Goal: Transaction & Acquisition: Download file/media

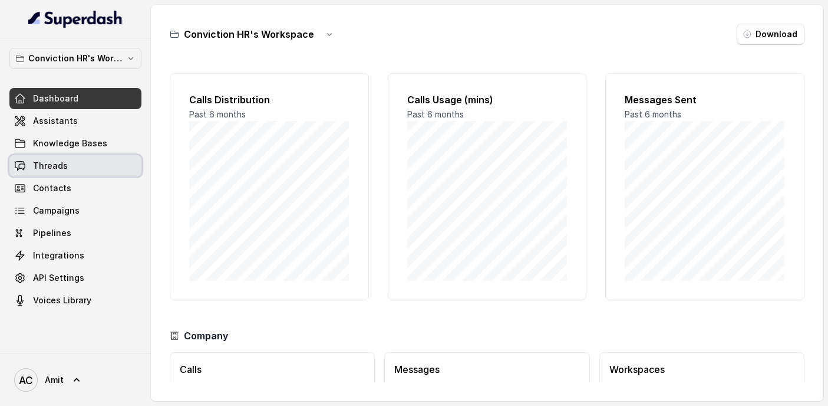
click at [52, 167] on span "Threads" at bounding box center [50, 166] width 35 height 12
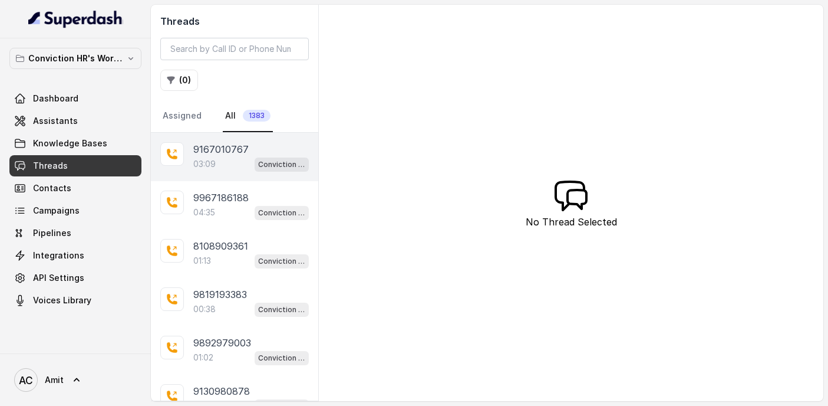
click at [215, 158] on p "03:09" at bounding box center [204, 164] width 22 height 12
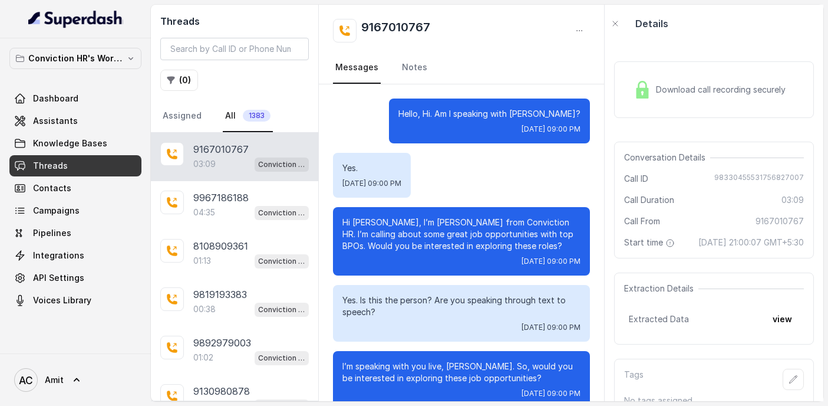
scroll to position [2228, 0]
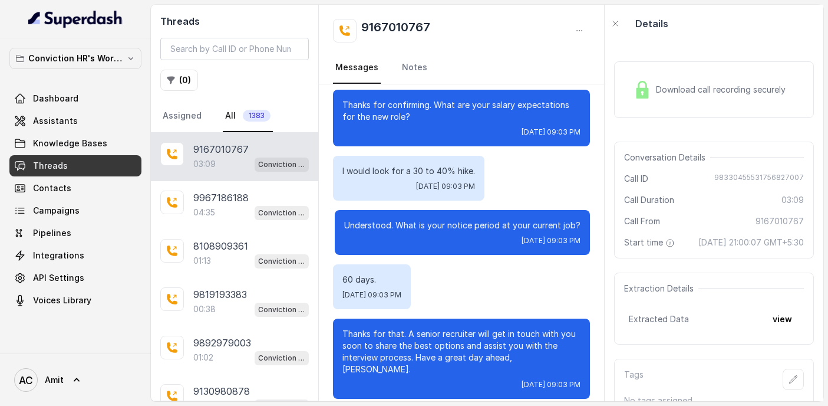
click at [554, 177] on div "I would look for a 30 to 40% hike. [DATE] 09:03 PM" at bounding box center [461, 178] width 257 height 45
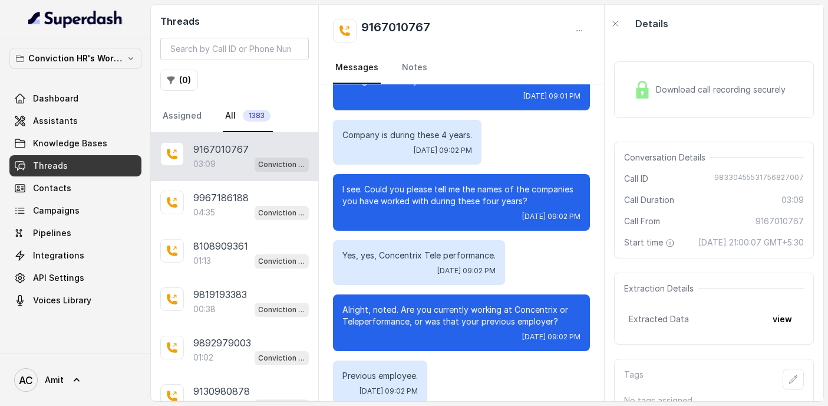
scroll to position [1229, 0]
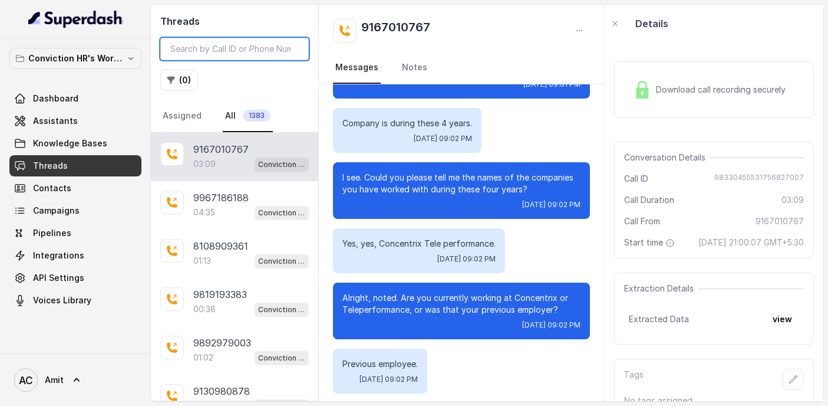
click at [234, 53] on input "search" at bounding box center [234, 49] width 149 height 22
paste input "8459495663"
type input "8459495663"
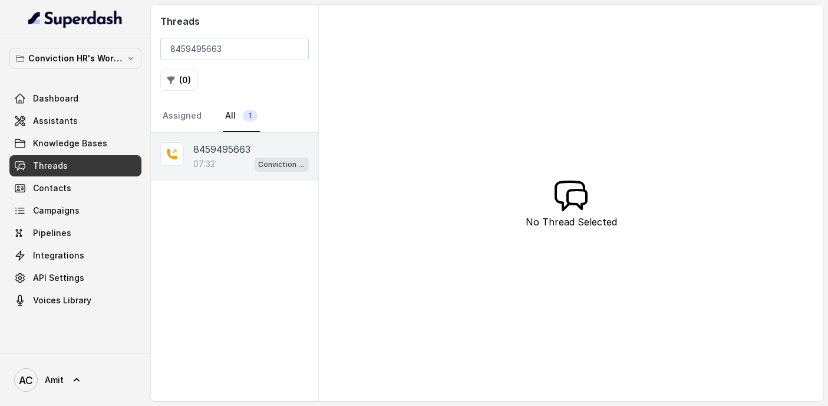
click at [248, 146] on p "8459495663" at bounding box center [221, 149] width 57 height 14
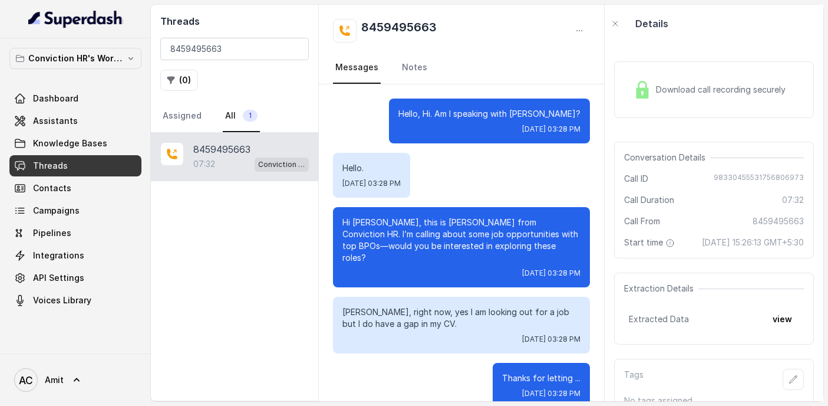
click at [677, 91] on span "Download call recording securely" at bounding box center [723, 90] width 134 height 12
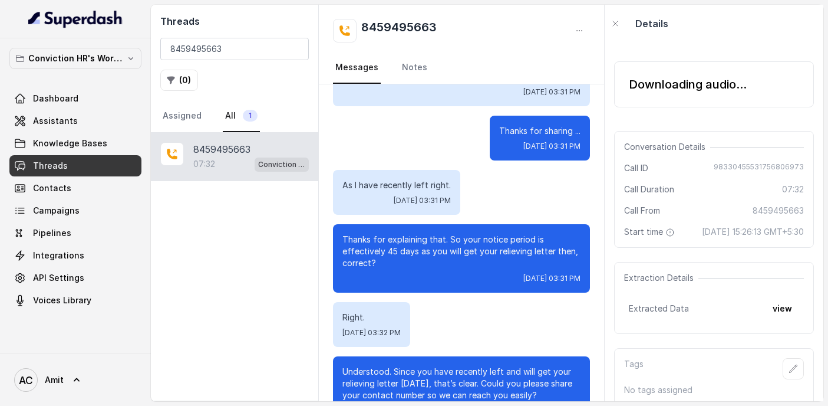
scroll to position [3539, 0]
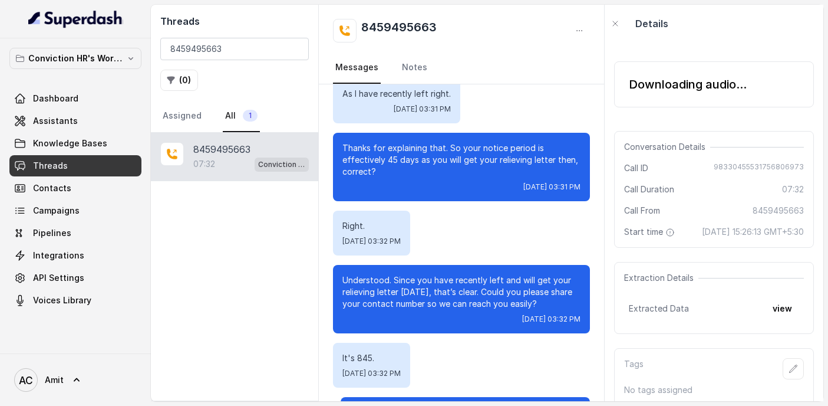
click at [494, 265] on div "Understood. Since you have recently left and will get your relieving letter [DA…" at bounding box center [461, 299] width 257 height 68
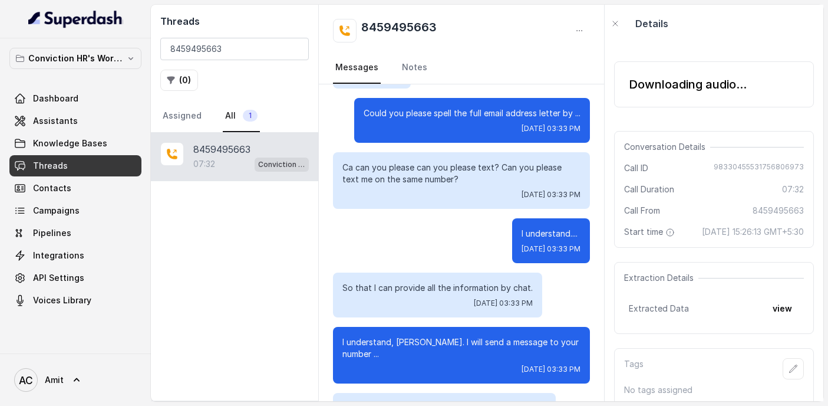
scroll to position [4681, 0]
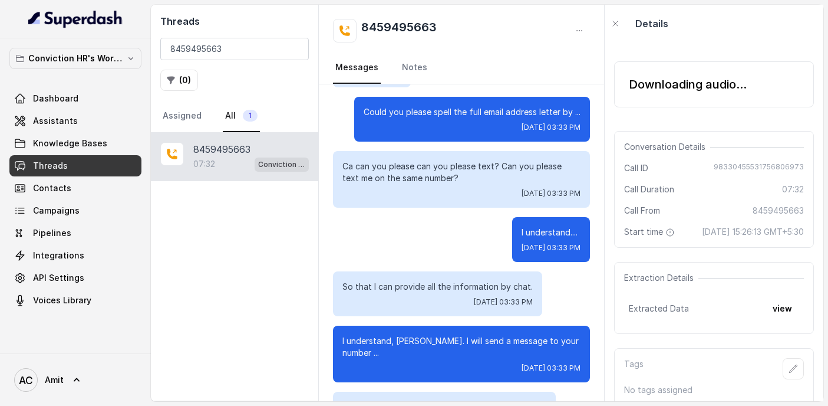
click at [553, 271] on div "So that I can provide all the information by chat. [DATE] 03:33 PM" at bounding box center [461, 293] width 257 height 45
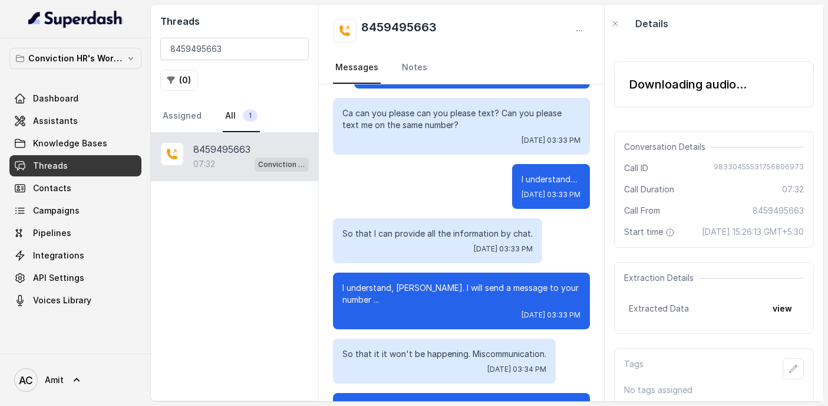
scroll to position [4746, 0]
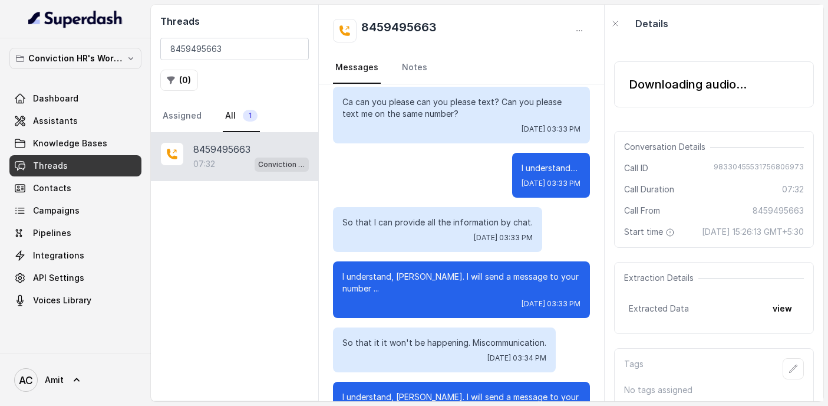
click at [553, 271] on p "I understand, [PERSON_NAME]. I will send a message to your number ..." at bounding box center [462, 283] width 238 height 24
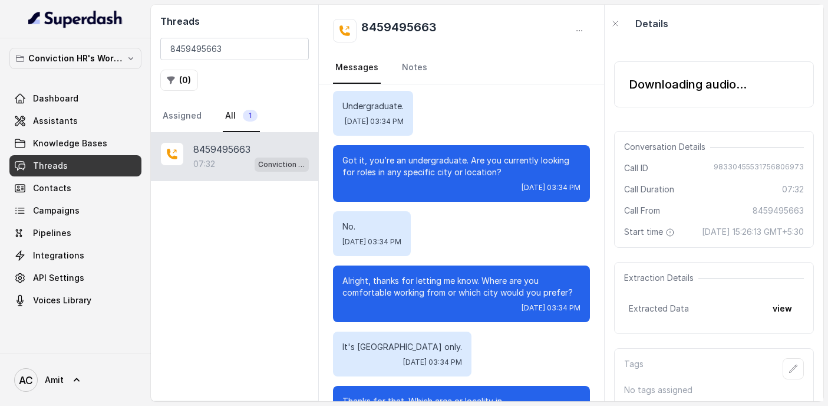
scroll to position [5303, 0]
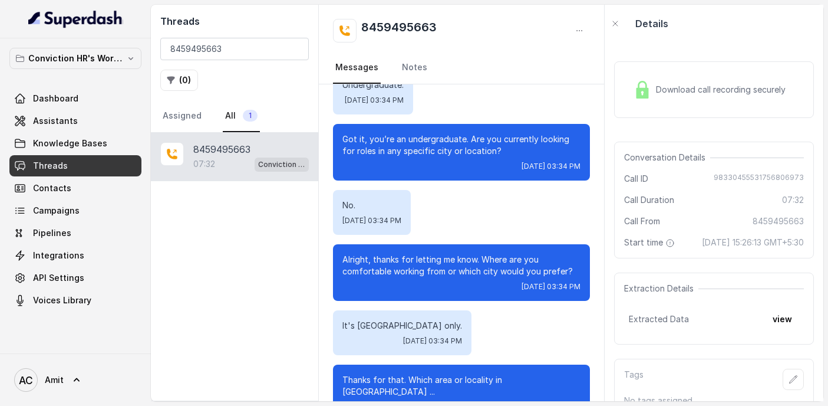
click at [760, 18] on div "Details" at bounding box center [714, 24] width 219 height 38
click at [693, 91] on span "Download call recording securely" at bounding box center [723, 90] width 134 height 12
click at [746, 64] on div "Download call recording securely" at bounding box center [714, 89] width 200 height 57
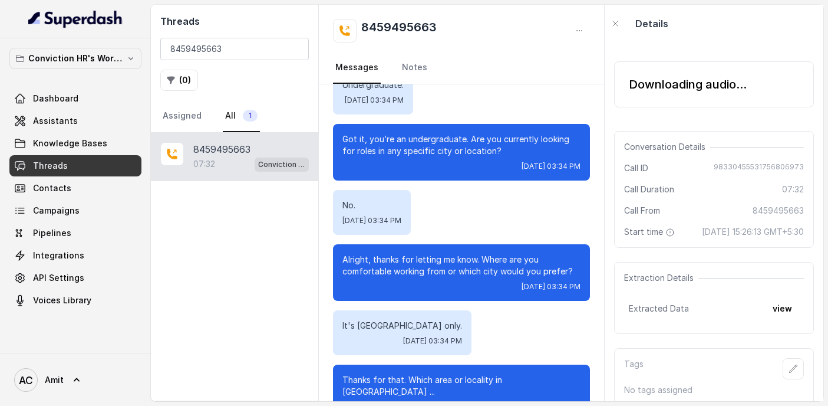
click at [718, 98] on div "Downloading audio..." at bounding box center [714, 84] width 200 height 46
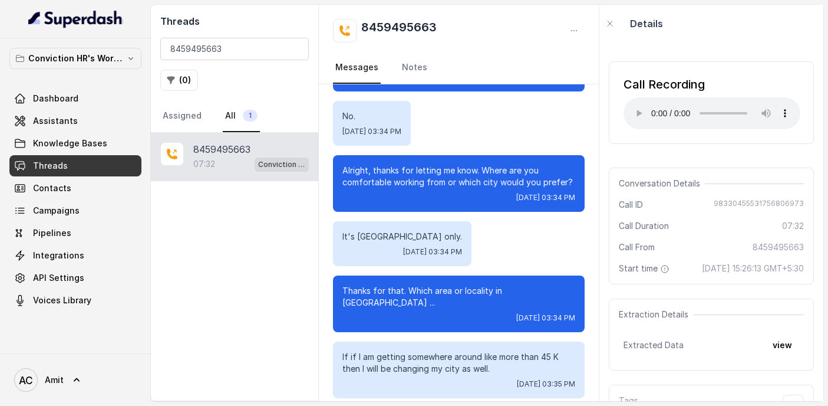
scroll to position [5425, 0]
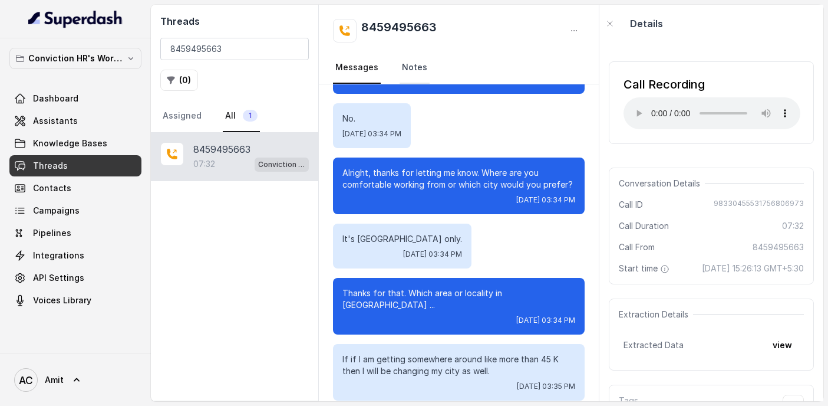
click at [407, 64] on link "Notes" at bounding box center [415, 68] width 30 height 32
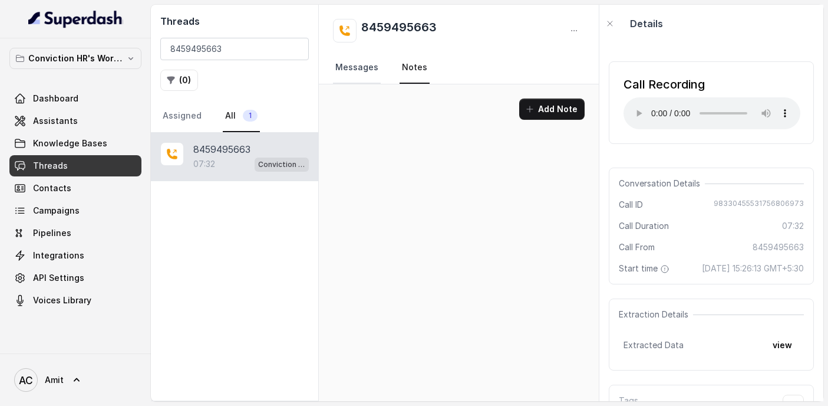
click at [362, 65] on link "Messages" at bounding box center [357, 68] width 48 height 32
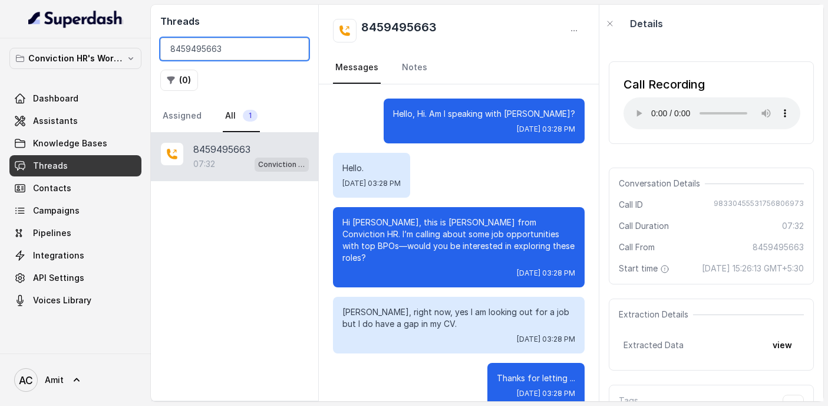
drag, startPoint x: 231, startPoint y: 53, endPoint x: 114, endPoint y: 58, distance: 116.9
click at [114, 58] on div "Conviction HR's Workspace Dashboard Assistants Knowledge Bases Threads Contacts…" at bounding box center [414, 203] width 828 height 406
paste input "9819430605"
type input "84594956639819430605"
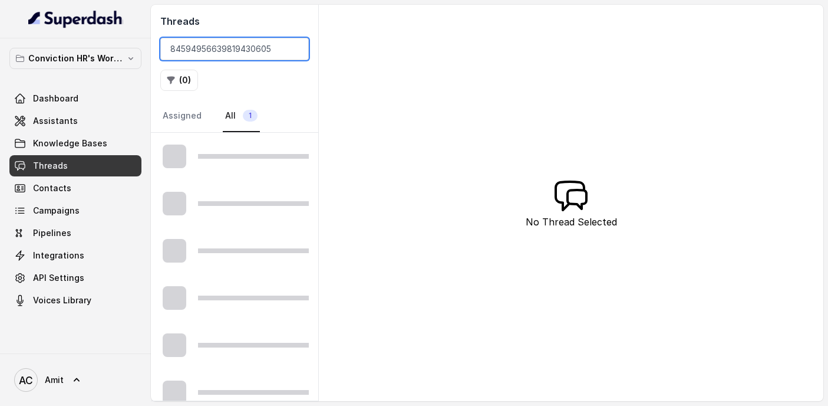
click at [298, 47] on input "84594956639819430605" at bounding box center [234, 49] width 149 height 22
click at [294, 48] on input "84594956639819430605" at bounding box center [234, 49] width 149 height 22
click at [250, 52] on input "search" at bounding box center [234, 49] width 149 height 22
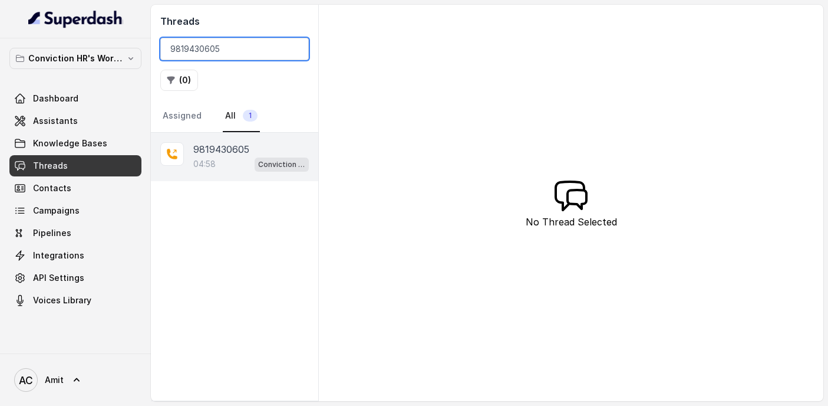
type input "9819430605"
click at [218, 154] on p "9819430605" at bounding box center [221, 149] width 56 height 14
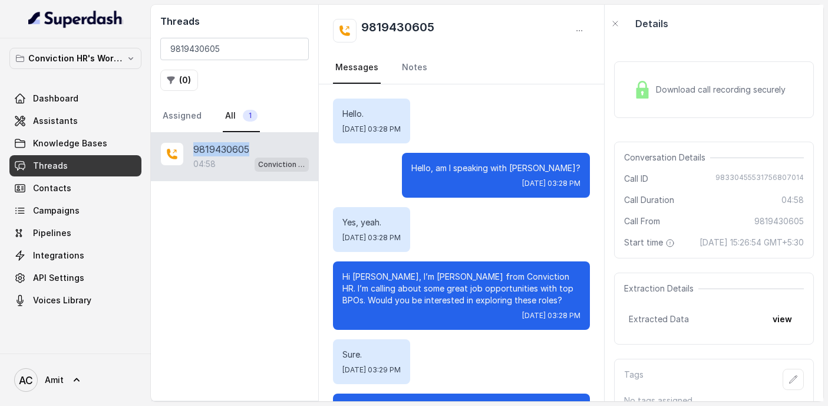
click at [218, 154] on p "9819430605" at bounding box center [221, 149] width 56 height 14
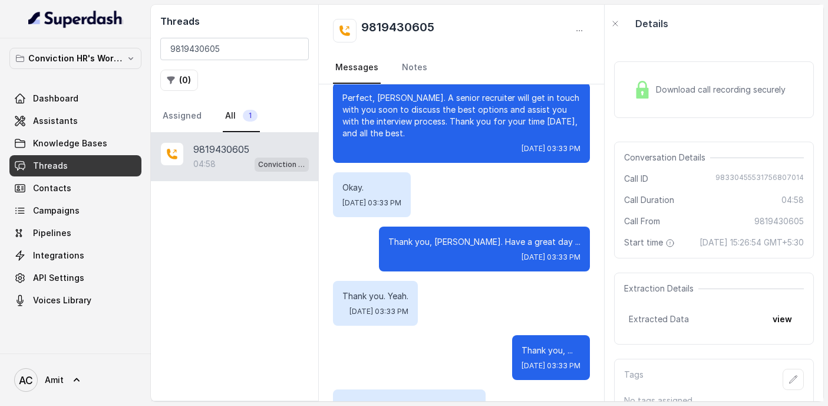
click at [678, 73] on div "Download call recording securely" at bounding box center [714, 89] width 200 height 57
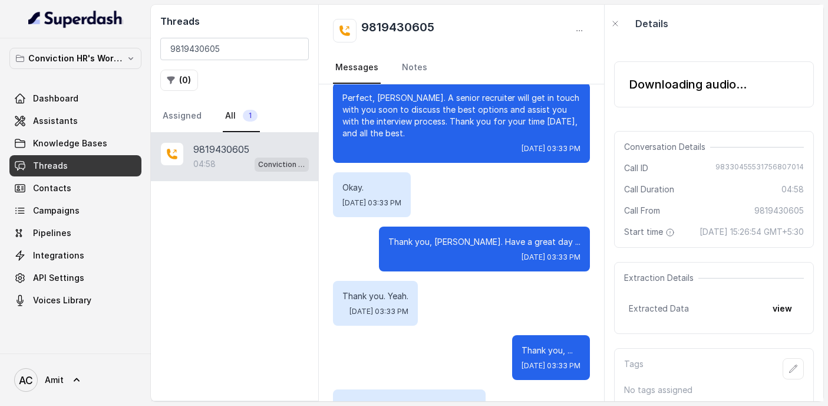
scroll to position [3238, 0]
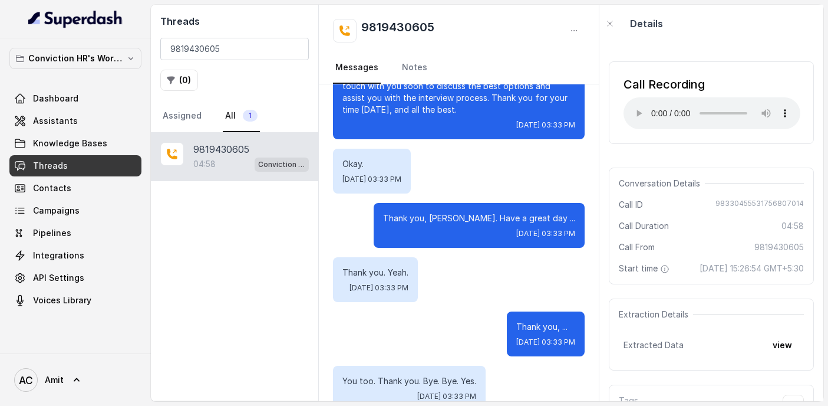
click at [645, 34] on div "Details" at bounding box center [712, 24] width 224 height 38
click at [242, 53] on input "9819430605" at bounding box center [234, 49] width 149 height 22
paste input "8286614833"
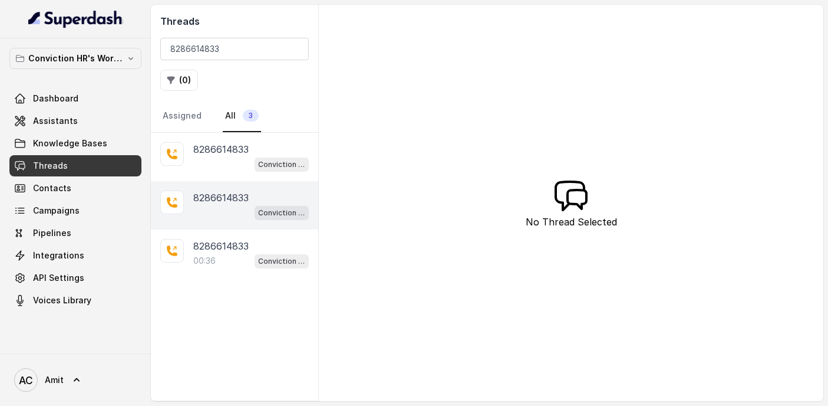
click at [223, 220] on div "8286614833 Conviction HR Outbound Assistant" at bounding box center [234, 205] width 167 height 48
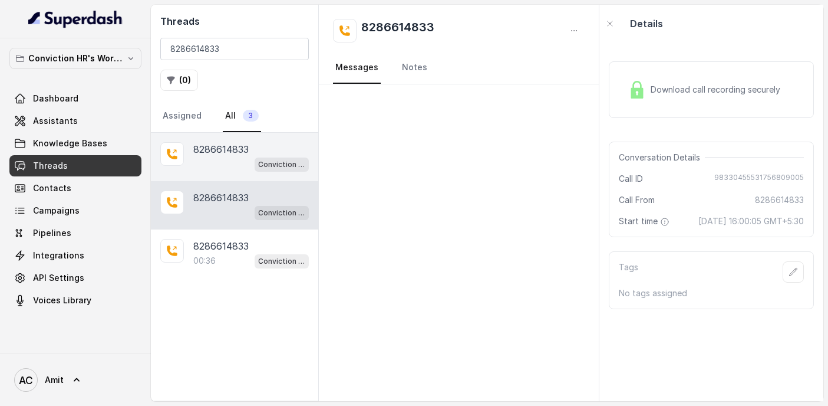
click at [220, 163] on div "Conviction HR Outbound Assistant" at bounding box center [251, 163] width 116 height 15
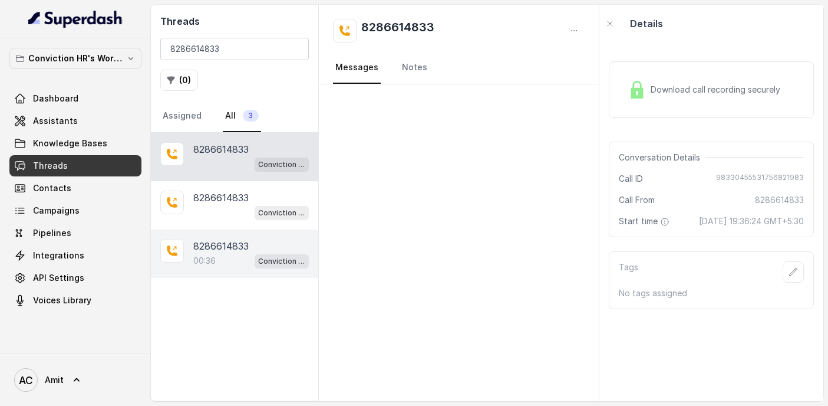
click at [212, 248] on p "8286614833" at bounding box center [220, 246] width 55 height 14
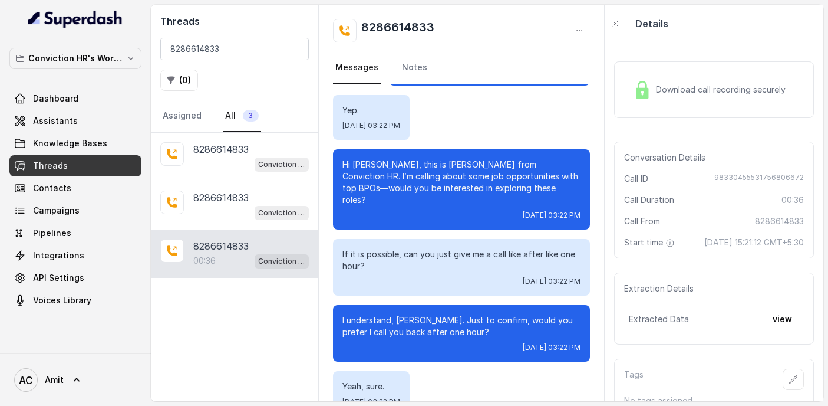
scroll to position [249, 0]
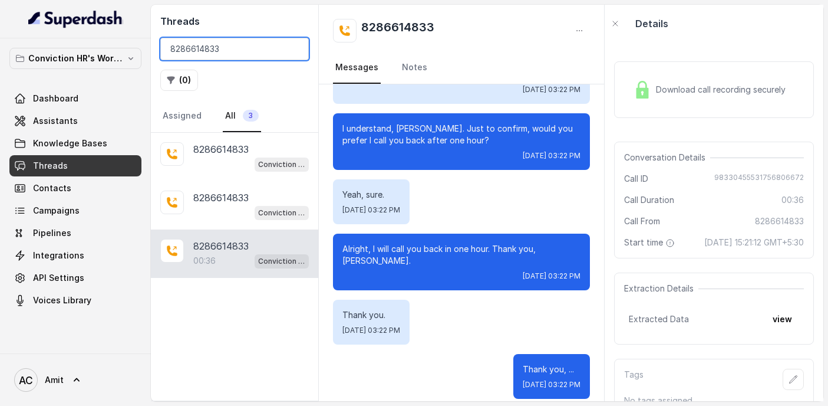
drag, startPoint x: 238, startPoint y: 47, endPoint x: 80, endPoint y: 85, distance: 162.5
click at [80, 85] on div "Conviction HR's Workspace Dashboard Assistants Knowledge Bases Threads Contacts…" at bounding box center [414, 203] width 828 height 406
drag, startPoint x: 234, startPoint y: 47, endPoint x: 108, endPoint y: 44, distance: 125.6
click at [109, 44] on div "Conviction HR's Workspace Dashboard Assistants Knowledge Bases Threads Contacts…" at bounding box center [414, 203] width 828 height 406
paste input "7021139749"
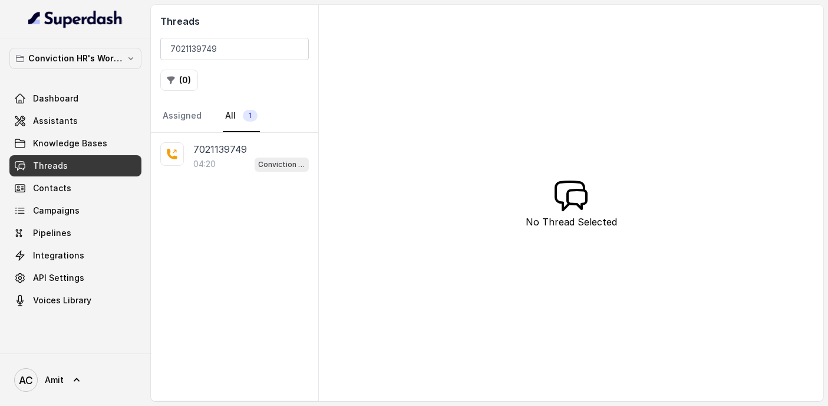
click at [238, 168] on div "04:20 Conviction HR Outbound Assistant" at bounding box center [251, 163] width 116 height 15
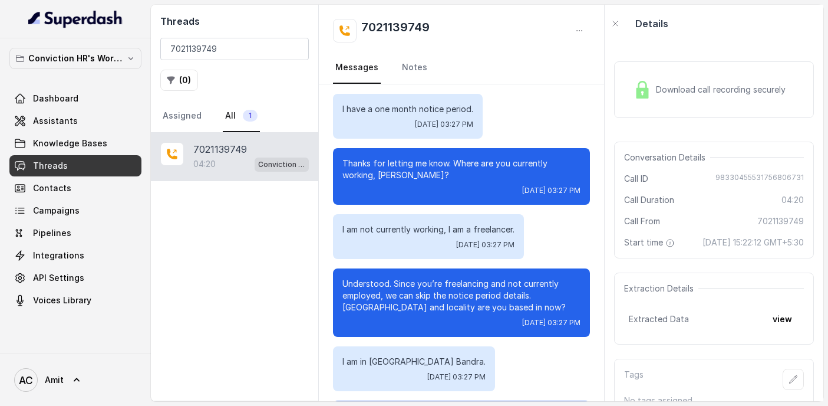
scroll to position [2007, 0]
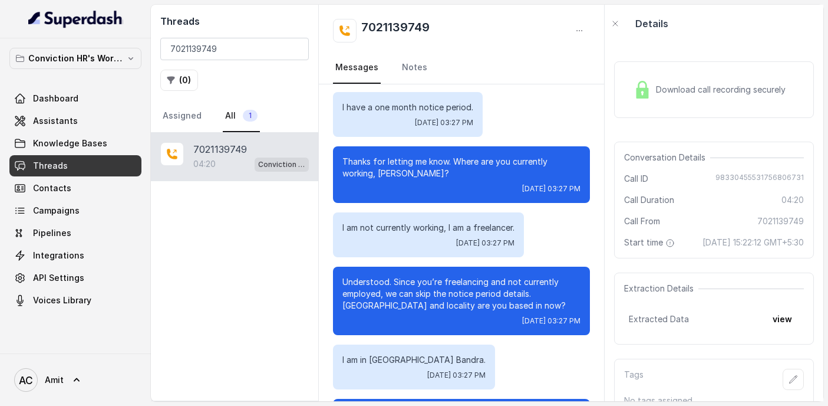
drag, startPoint x: 356, startPoint y: 192, endPoint x: 509, endPoint y: 205, distance: 153.9
click at [509, 212] on div "I am not currently working, I am a freelancer. [DATE] 03:27 PM" at bounding box center [428, 234] width 191 height 45
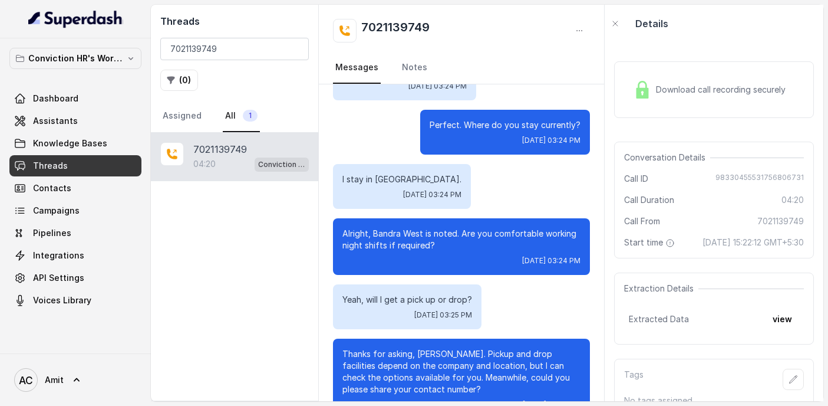
scroll to position [742, 0]
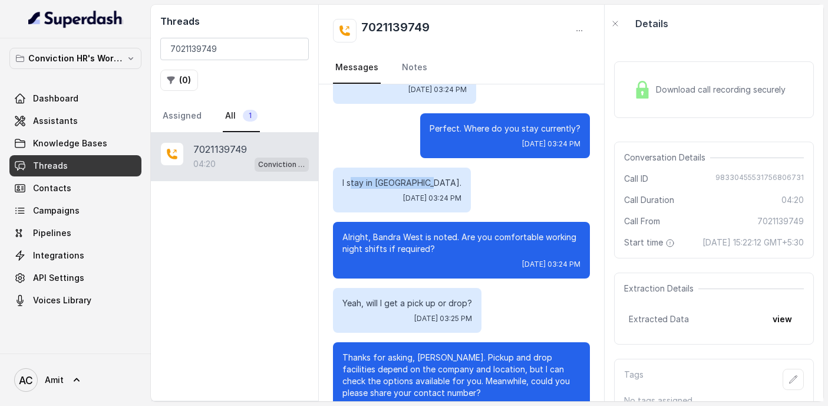
drag, startPoint x: 353, startPoint y: 183, endPoint x: 431, endPoint y: 182, distance: 78.4
click at [432, 181] on p "I stay in [GEOGRAPHIC_DATA]." at bounding box center [402, 183] width 119 height 12
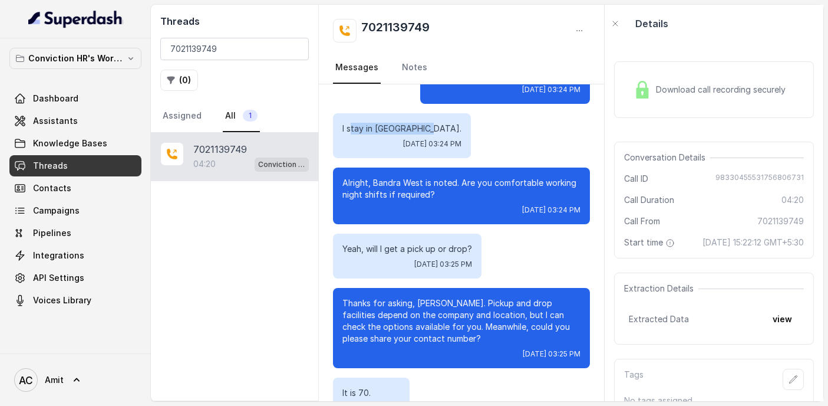
scroll to position [814, 0]
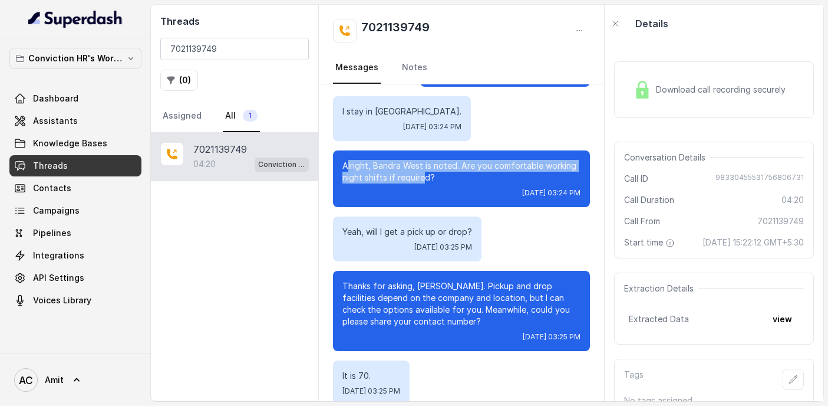
drag, startPoint x: 348, startPoint y: 169, endPoint x: 422, endPoint y: 172, distance: 73.8
click at [423, 172] on p "Alright, Bandra West is noted. Are you comfortable working night shifts if requ…" at bounding box center [462, 172] width 238 height 24
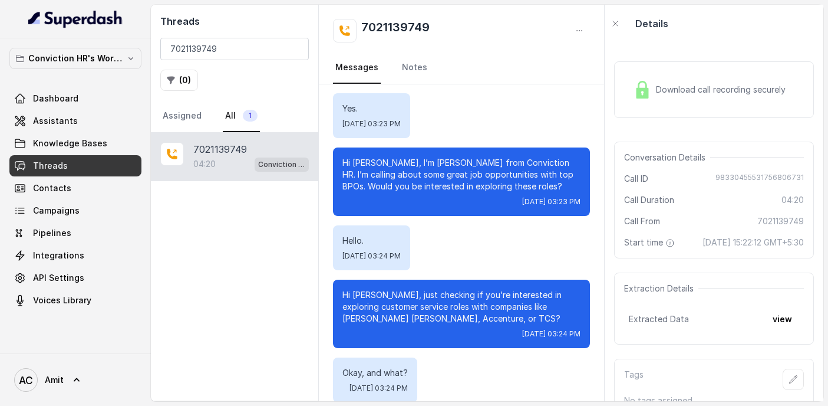
scroll to position [57, 0]
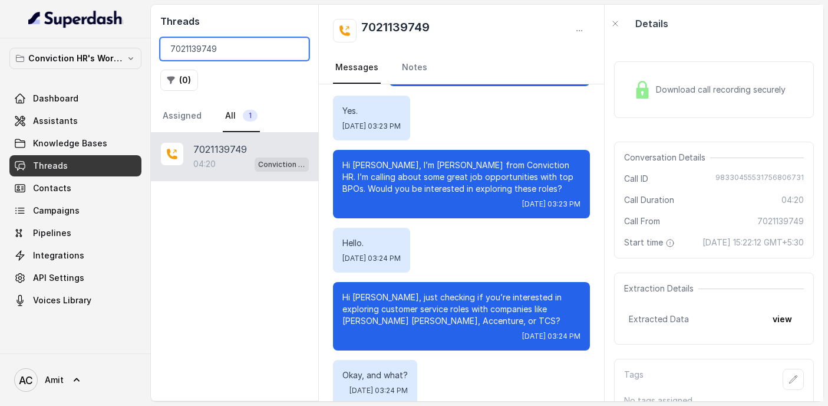
drag, startPoint x: 247, startPoint y: 48, endPoint x: 93, endPoint y: 38, distance: 154.8
click at [93, 38] on div "Conviction HR's Workspace Dashboard Assistants Knowledge Bases Threads Contacts…" at bounding box center [414, 203] width 828 height 406
paste input "913657773"
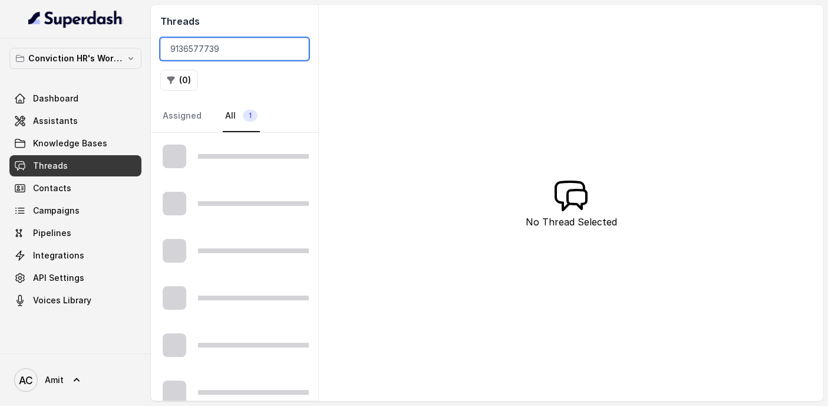
type input "9136577739"
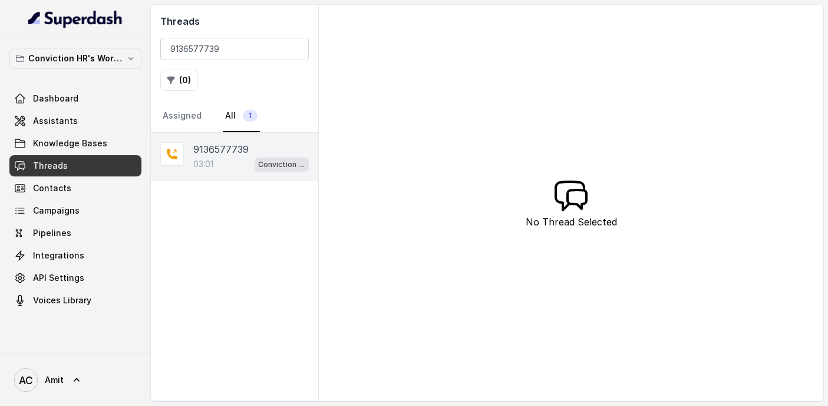
click at [230, 139] on div "9136577739 03:01 Conviction HR Outbound Assistant" at bounding box center [234, 157] width 167 height 48
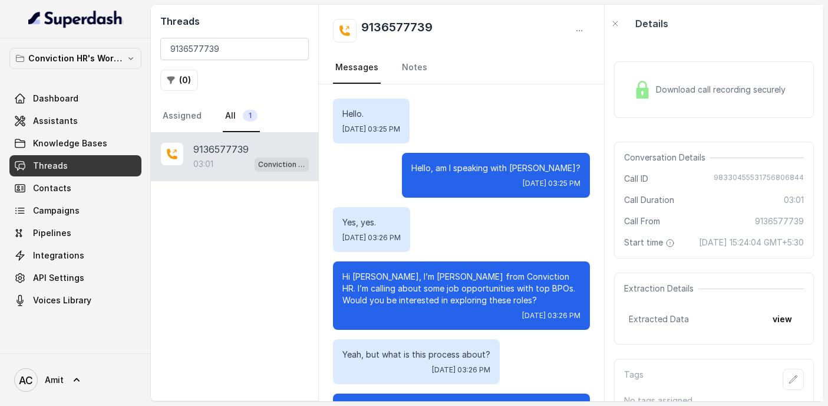
scroll to position [2120, 0]
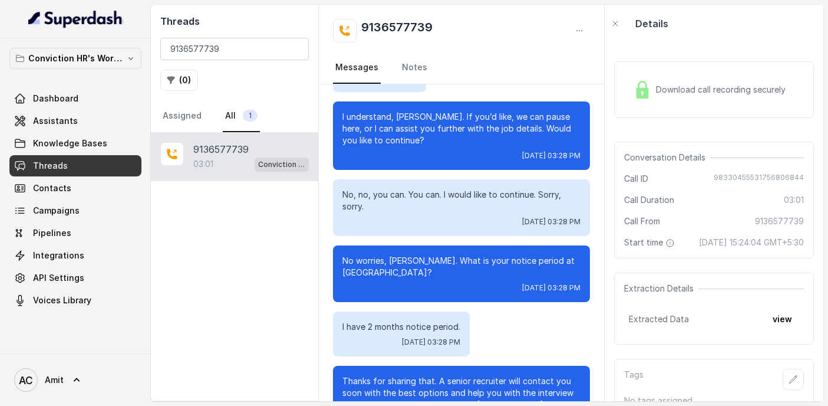
click at [356, 179] on div "No, no, you can. You can. I would like to continue. Sorry, sorry. [DATE] 03:28 …" at bounding box center [461, 207] width 257 height 57
click at [754, 75] on div "Download call recording securely" at bounding box center [714, 89] width 200 height 57
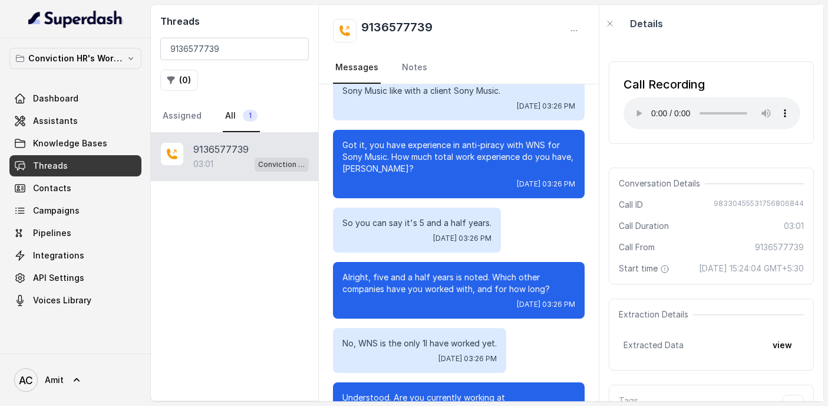
scroll to position [415, 0]
